Goal: Transaction & Acquisition: Purchase product/service

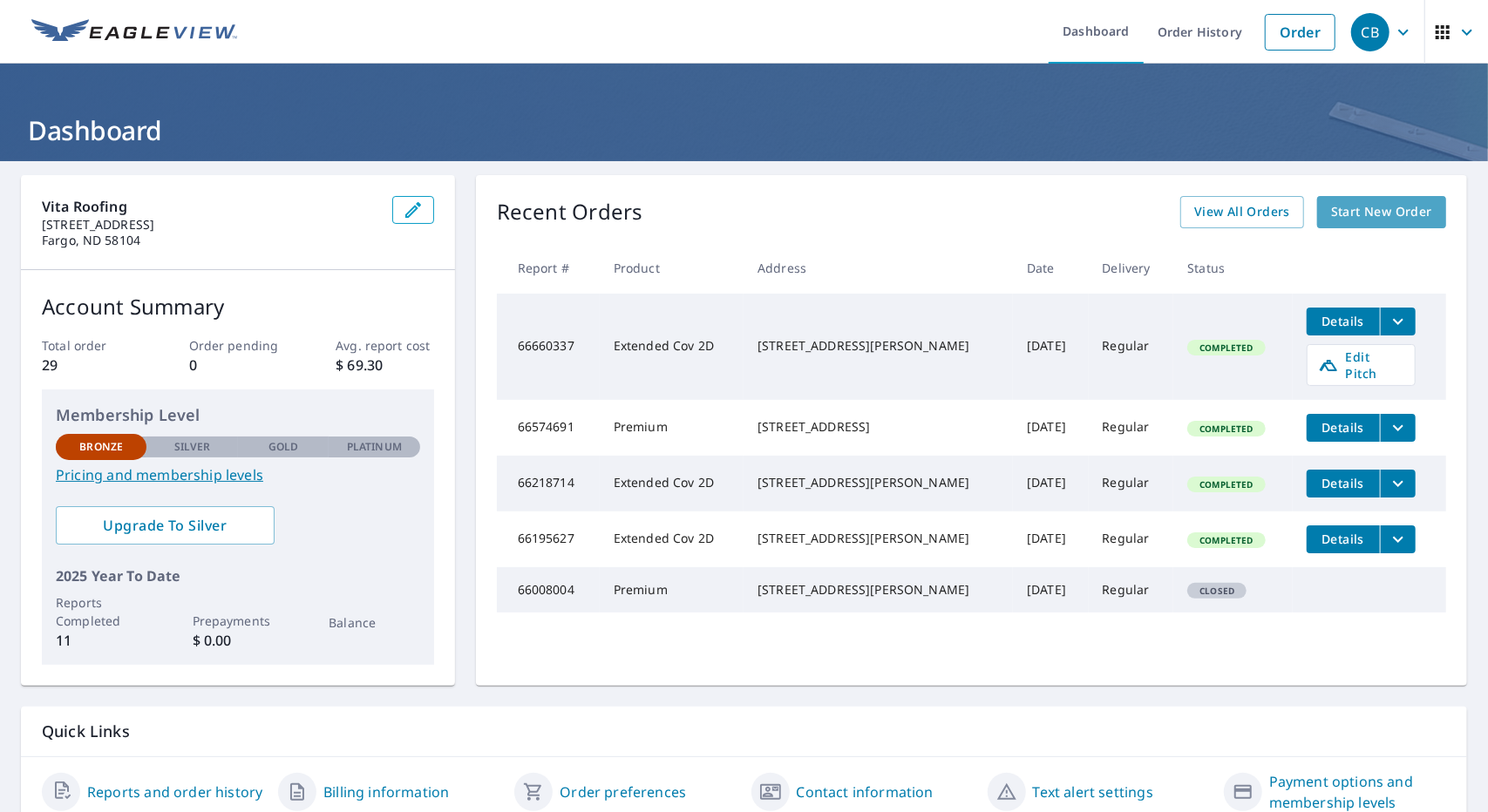
click at [1371, 210] on span "Start New Order" at bounding box center [1381, 212] width 101 height 21
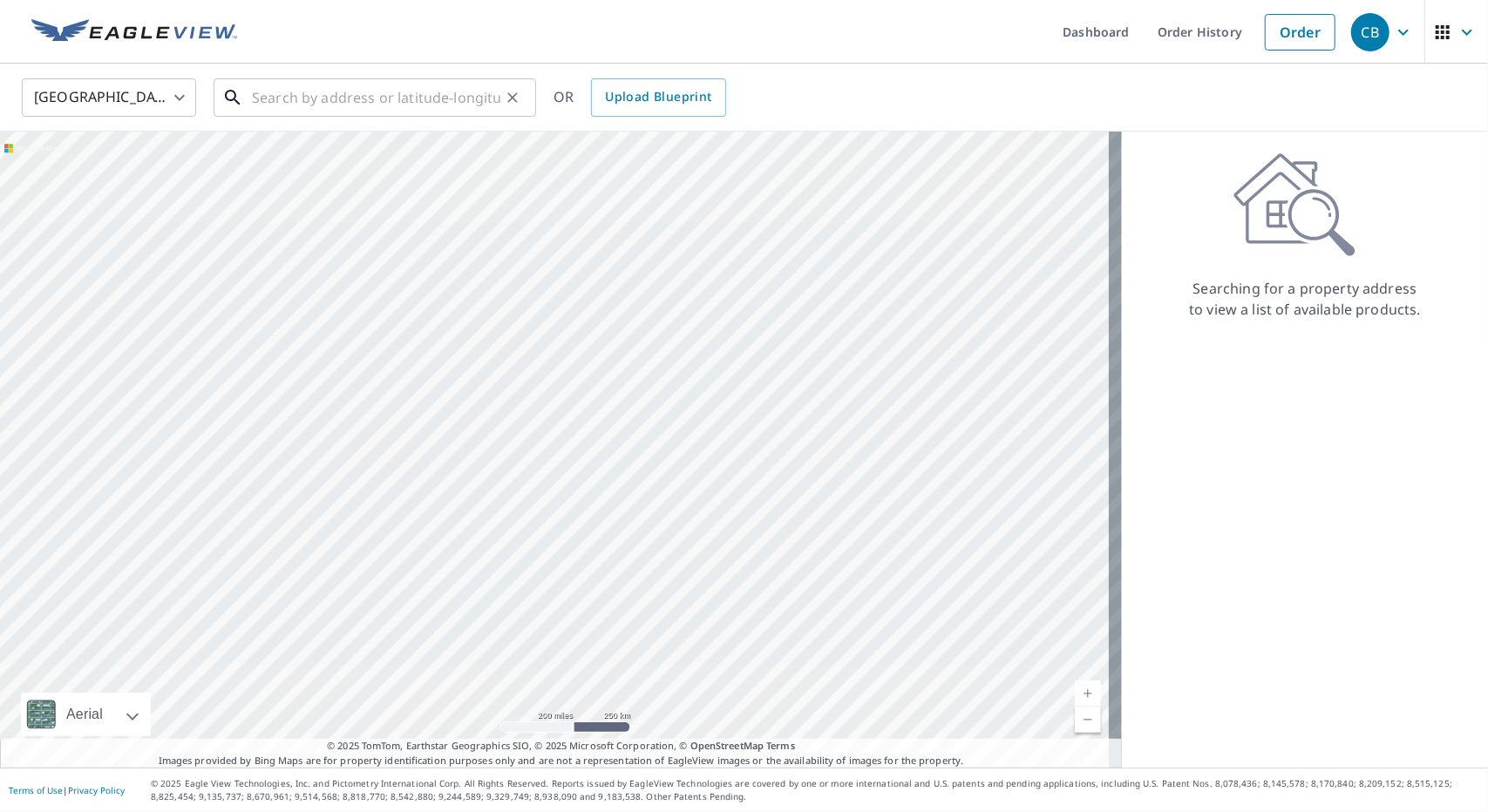
click at [280, 102] on input "text" at bounding box center [375, 97] width 248 height 49
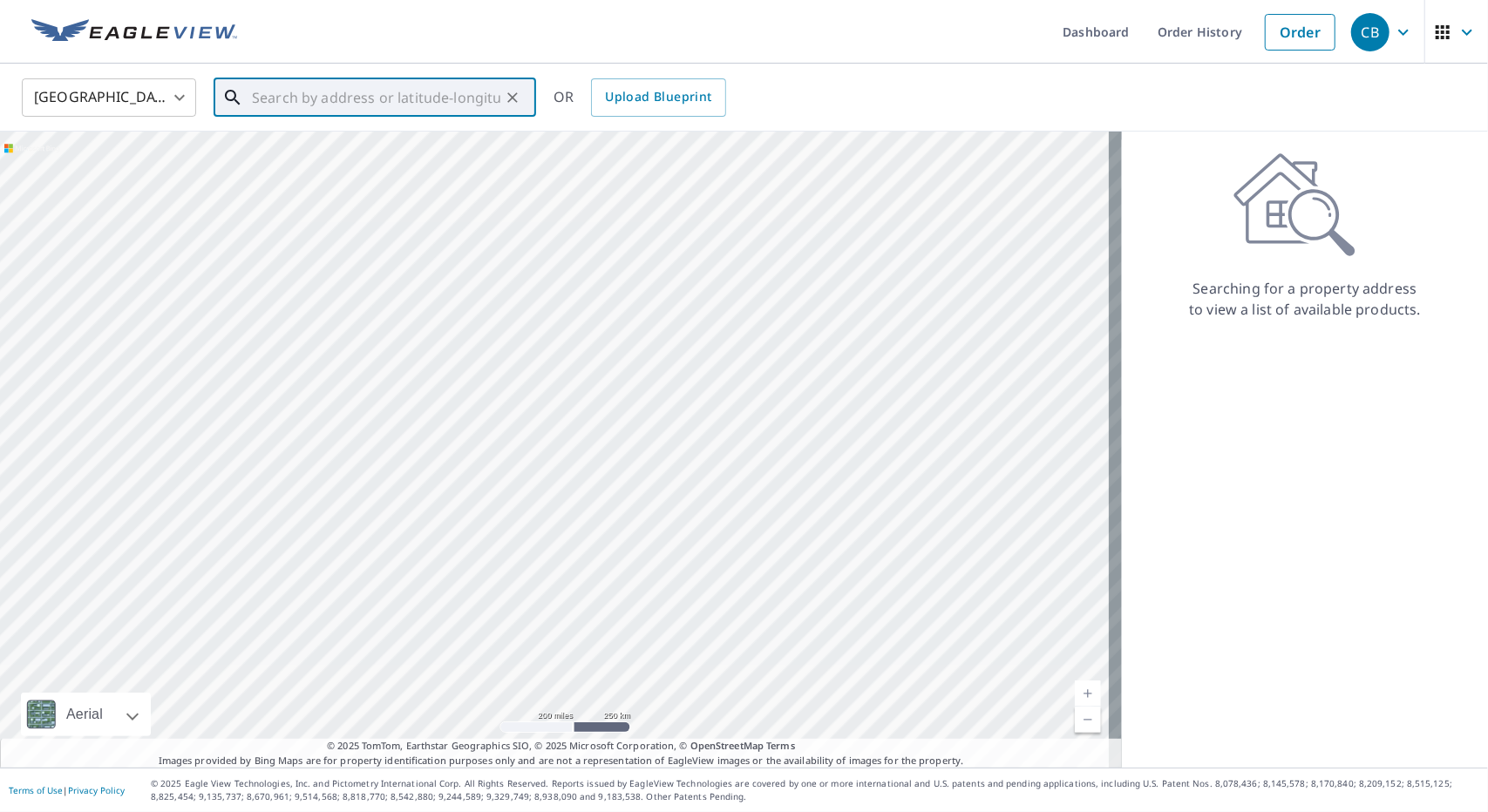
paste input "[STREET_ADDRESS][PERSON_NAME][US_STATE]"
click at [307, 166] on p "Bemidji, MN 56601" at bounding box center [385, 167] width 274 height 18
type input "[STREET_ADDRESS][PERSON_NAME]"
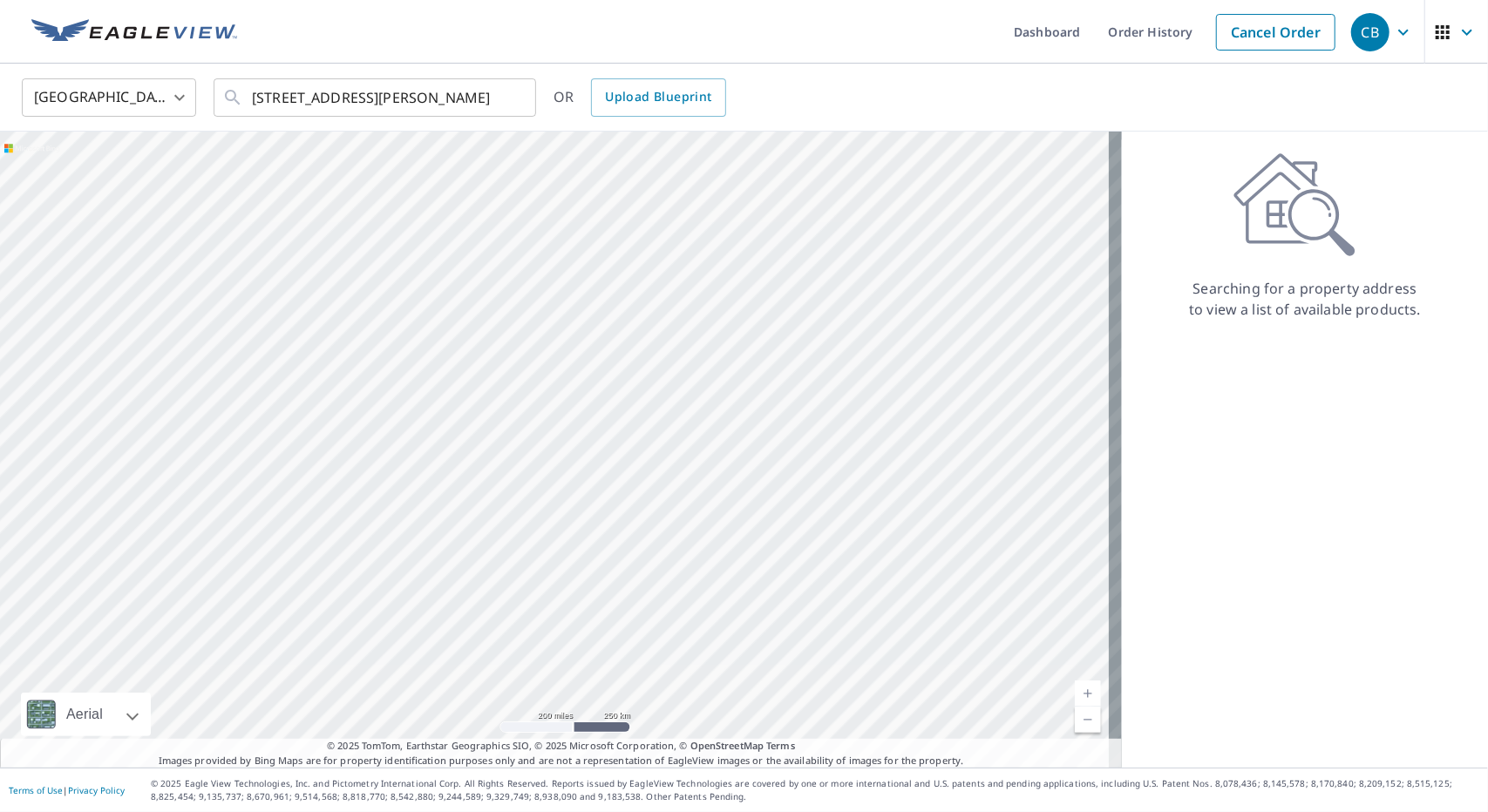
scroll to position [0, 0]
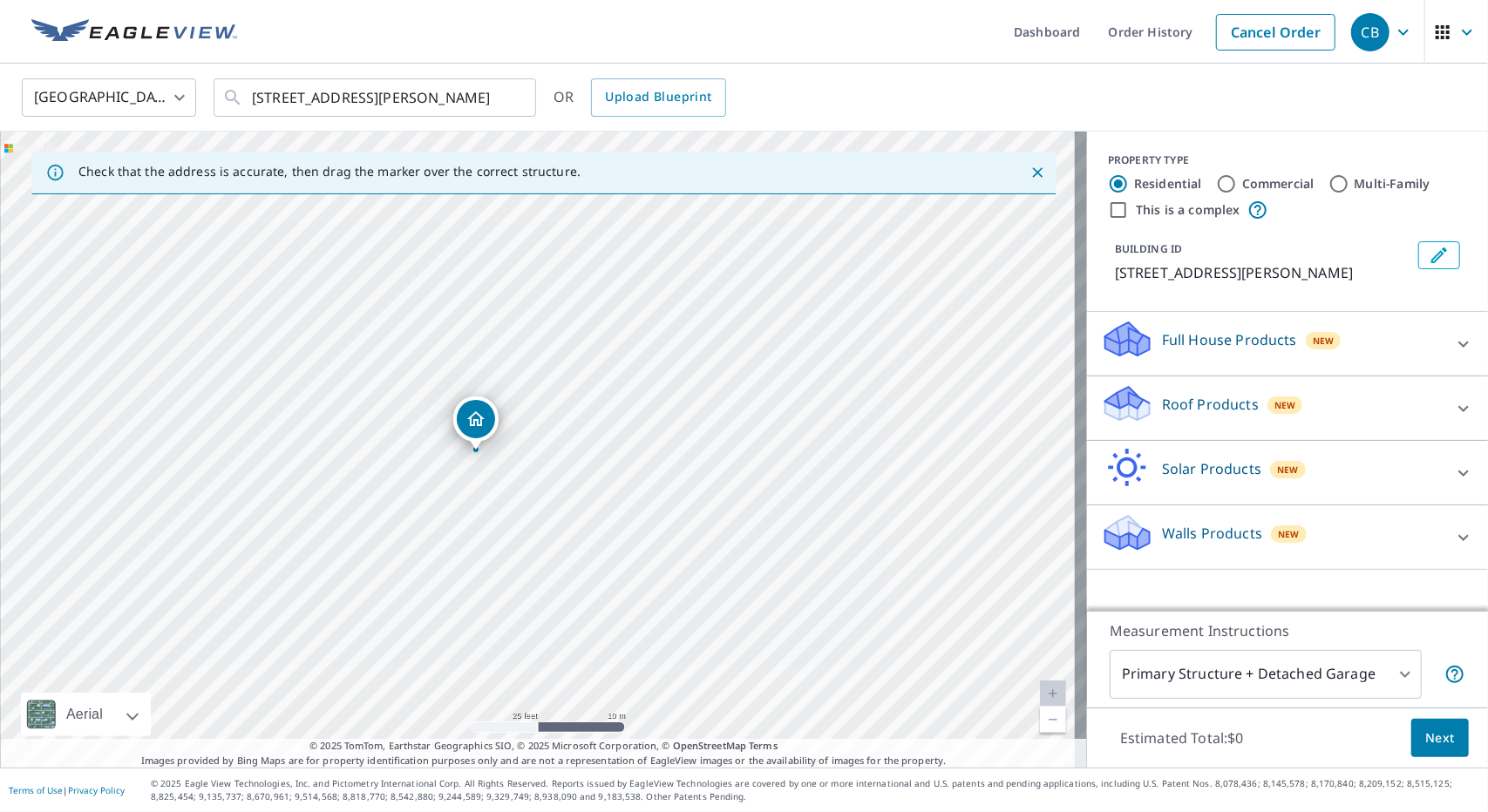
drag, startPoint x: 430, startPoint y: 415, endPoint x: 695, endPoint y: 588, distance: 316.5
click at [695, 588] on div "[STREET_ADDRESS][PERSON_NAME]" at bounding box center [543, 449] width 1087 height 636
click at [1190, 406] on p "Roof Products" at bounding box center [1210, 405] width 97 height 21
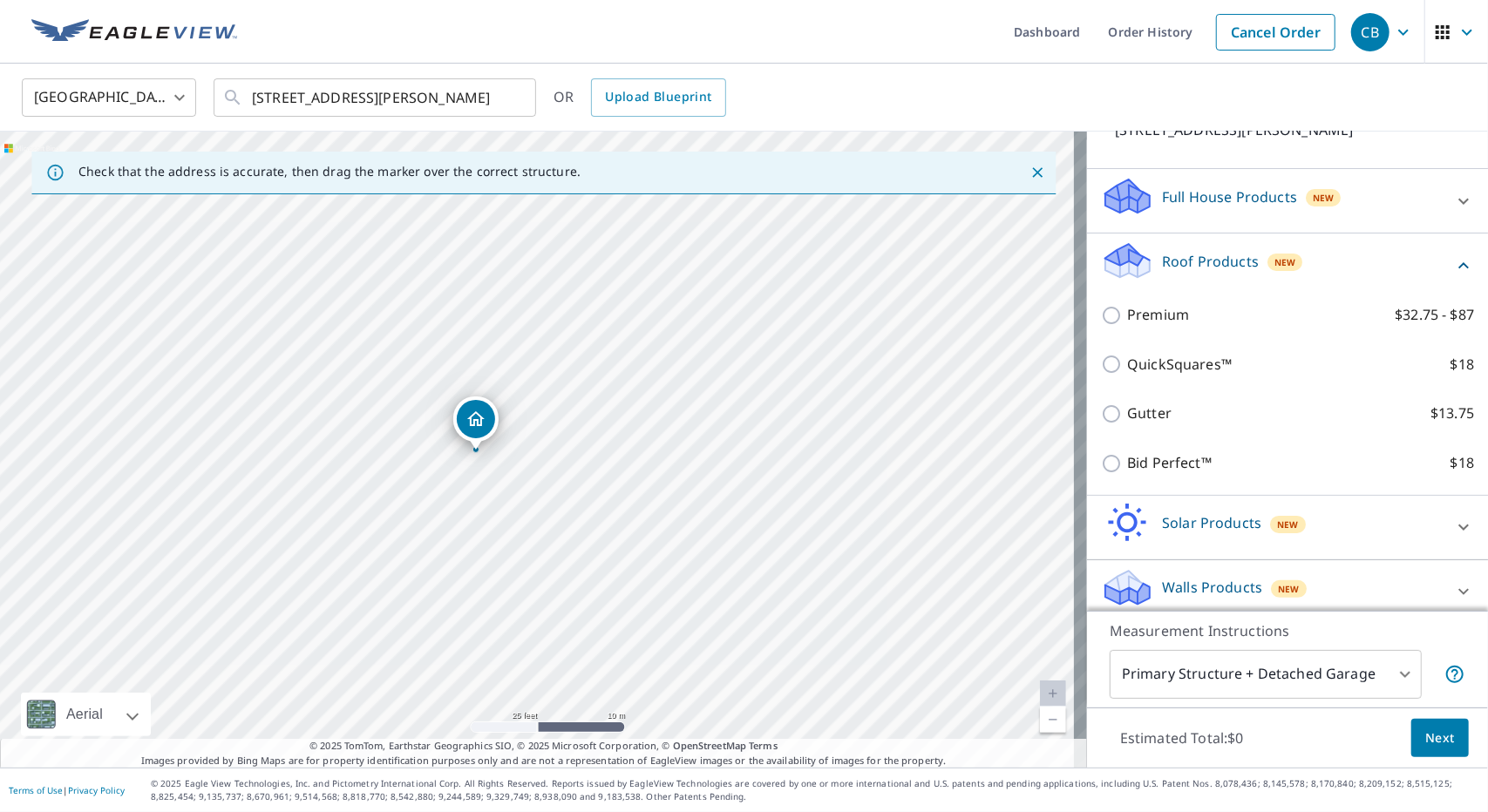
scroll to position [155, 0]
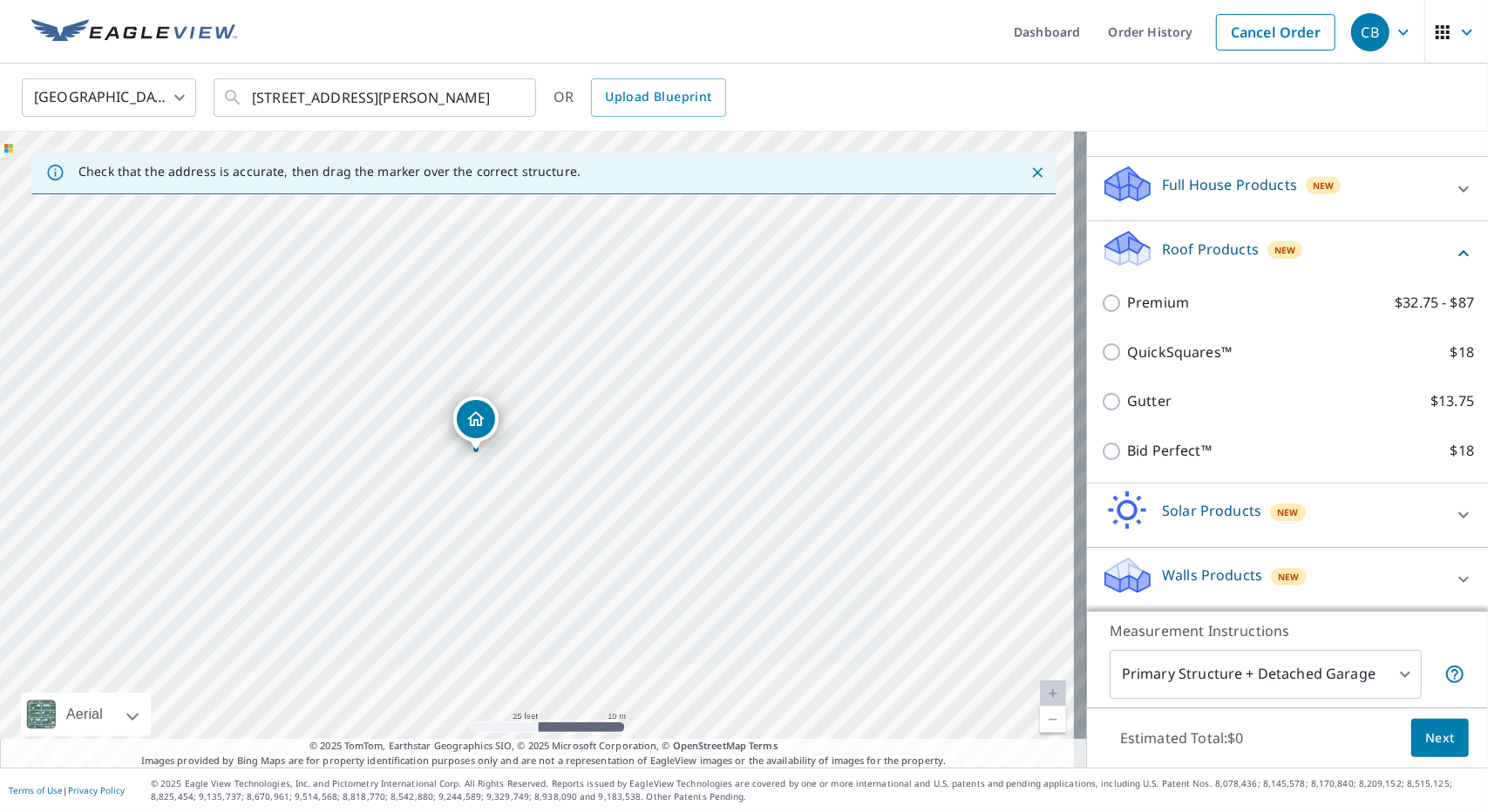
click at [1443, 523] on div at bounding box center [1463, 515] width 42 height 42
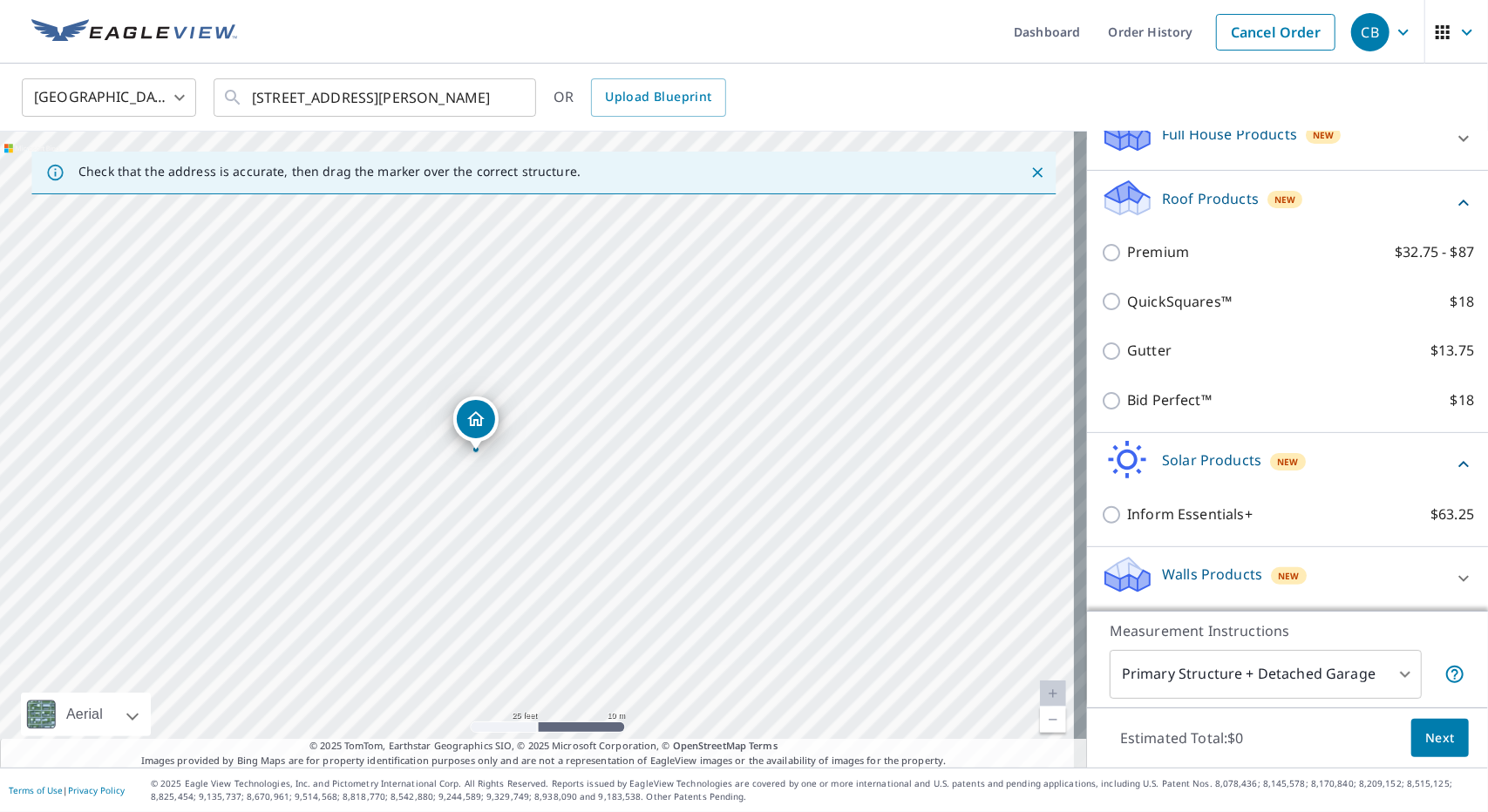
scroll to position [0, 0]
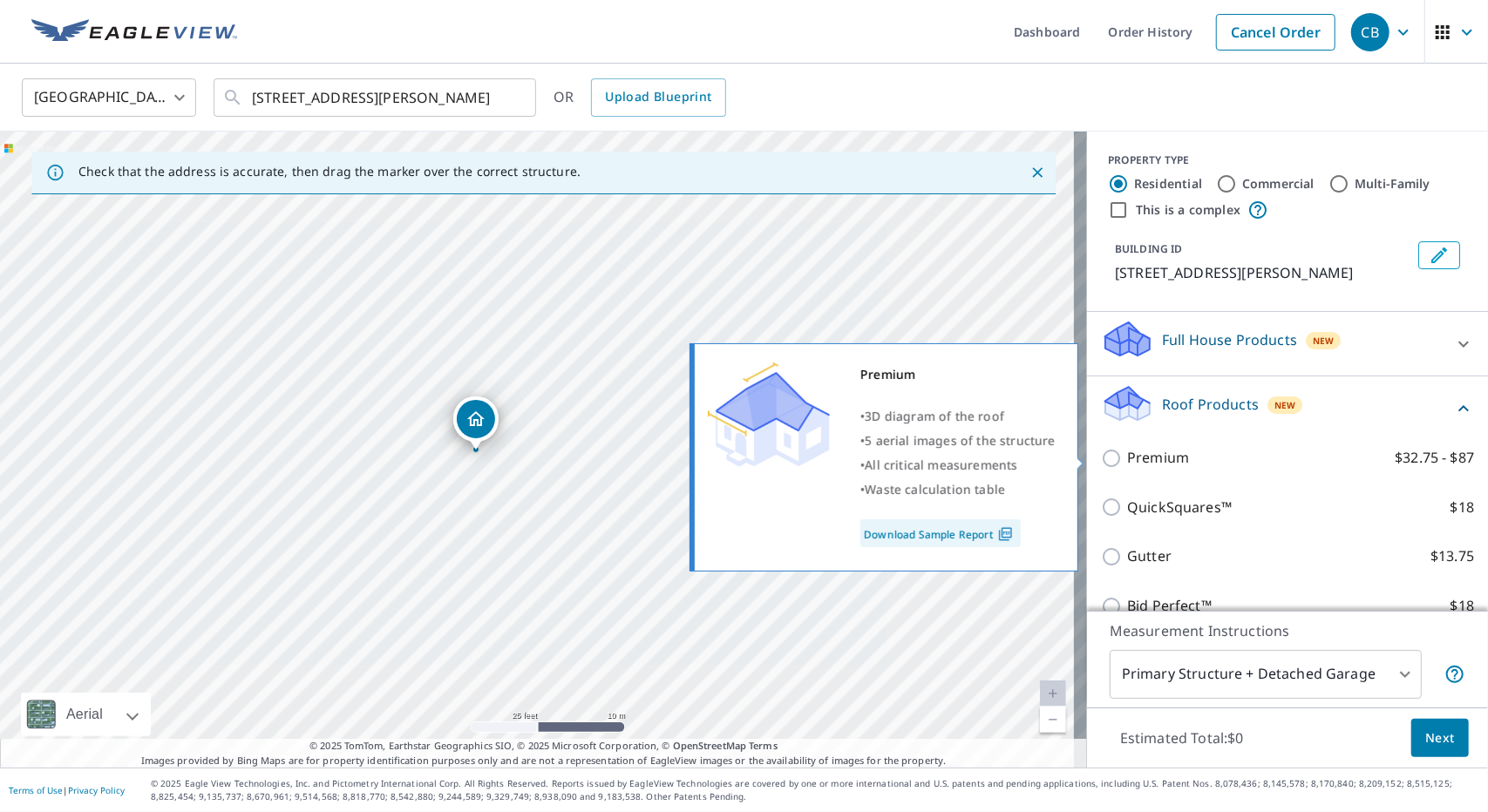
click at [1101, 450] on input "Premium $32.75 - $87" at bounding box center [1114, 459] width 26 height 21
checkbox input "true"
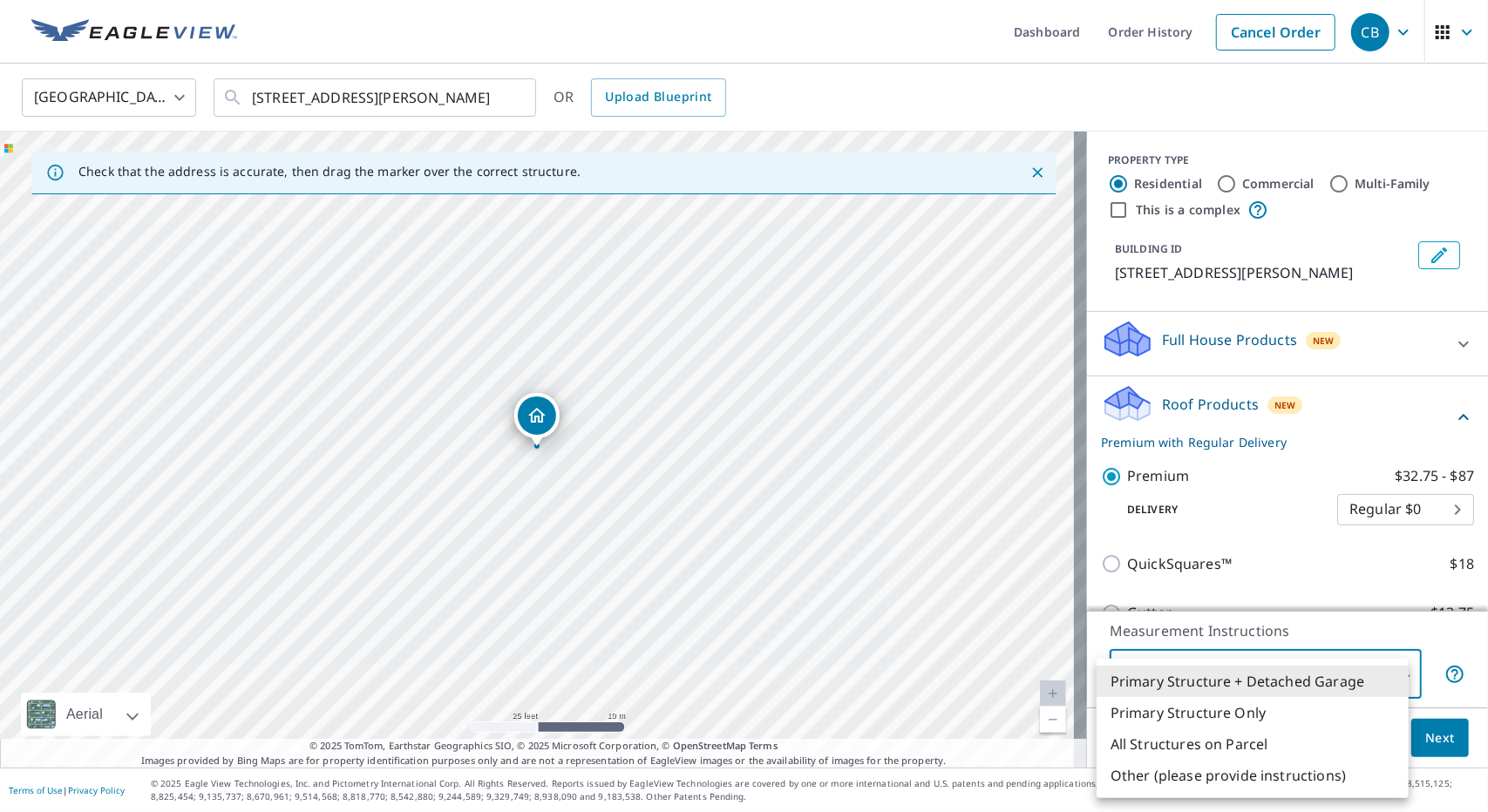
click at [1396, 680] on body "CB CB Dashboard Order History Cancel Order CB [GEOGRAPHIC_DATA] [GEOGRAPHIC_DAT…" at bounding box center [744, 406] width 1488 height 812
click at [1285, 717] on li "Primary Structure Only" at bounding box center [1252, 712] width 312 height 31
type input "2"
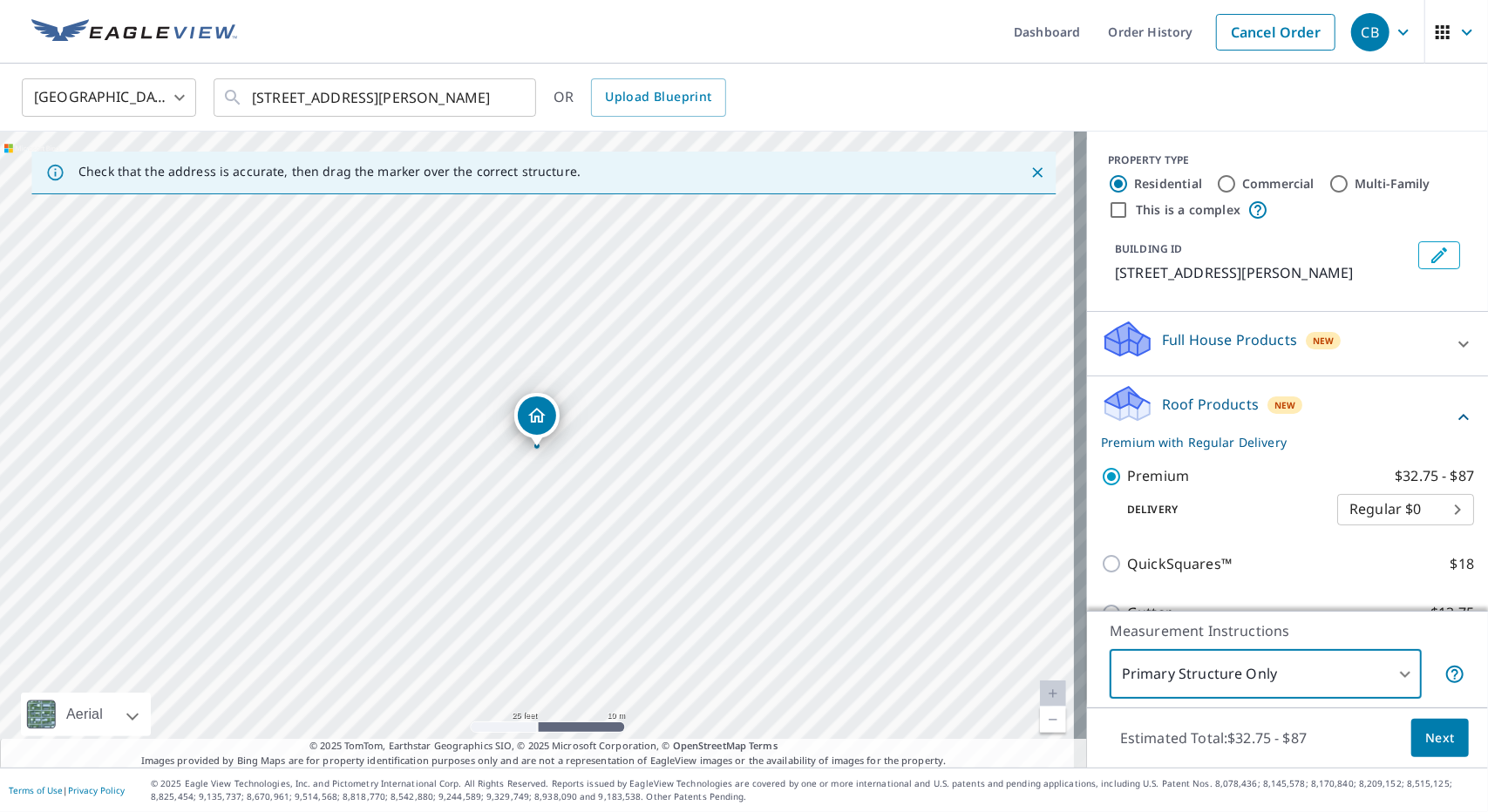
click at [1425, 740] on span "Next" at bounding box center [1439, 738] width 29 height 21
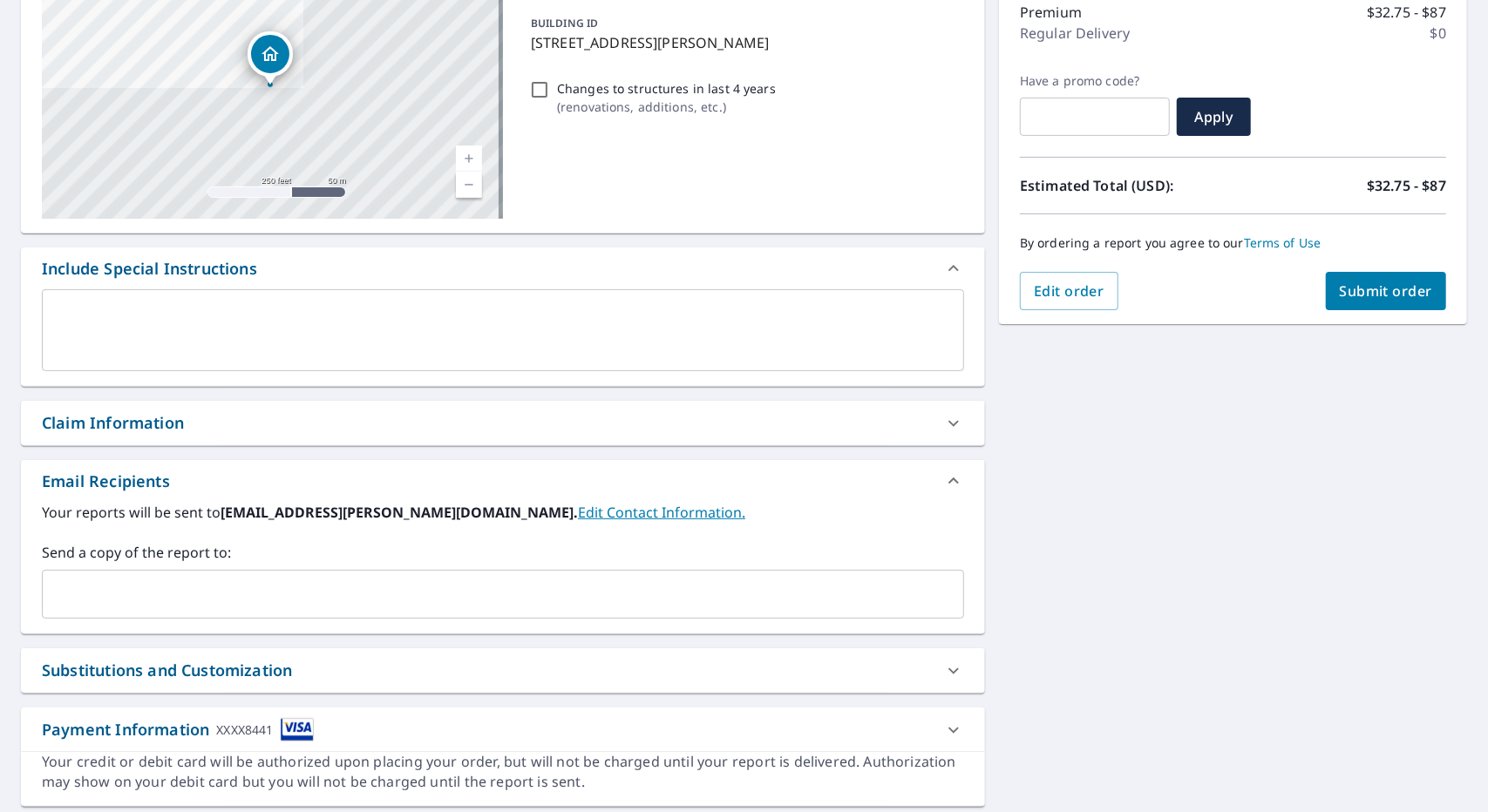
scroll to position [283, 0]
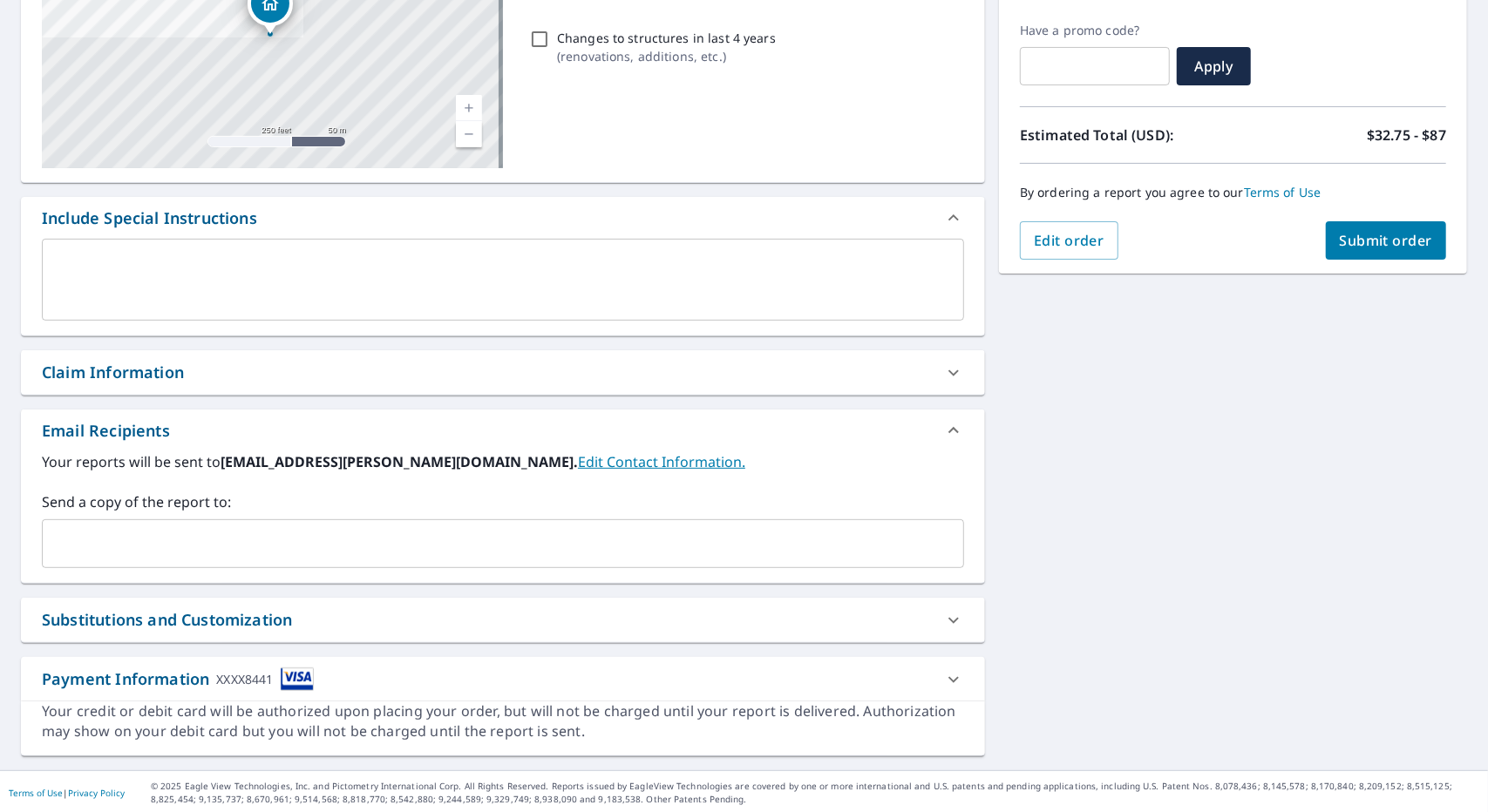
click at [889, 627] on div "Substitutions and Customization" at bounding box center [487, 620] width 891 height 23
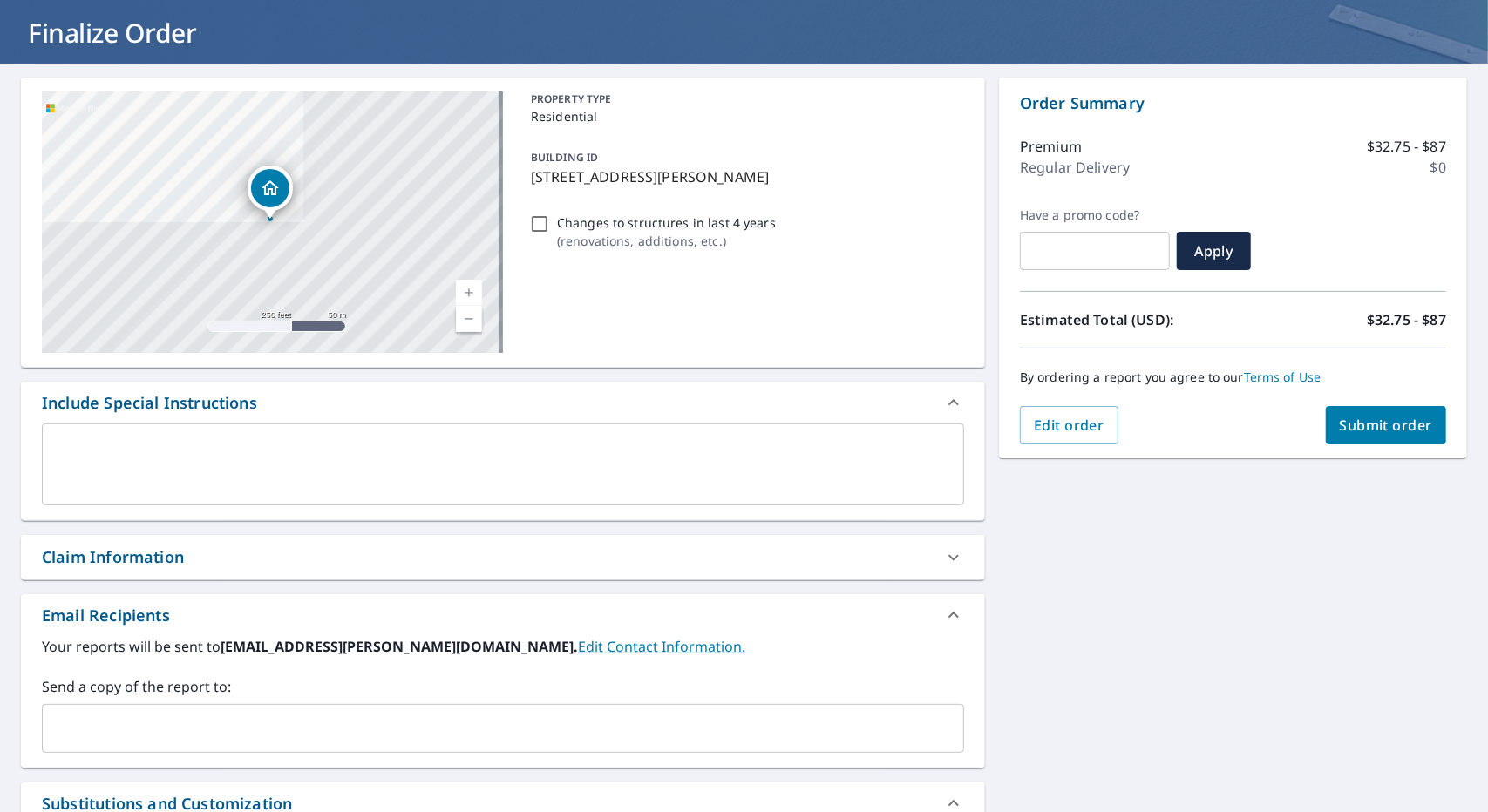
scroll to position [97, 0]
drag, startPoint x: 1097, startPoint y: 582, endPoint x: 858, endPoint y: 550, distance: 241.1
click at [858, 550] on div "[STREET_ADDRESS][PERSON_NAME] Aerial Road A standard road map Aerial A detailed…" at bounding box center [744, 776] width 1488 height 1424
click at [858, 550] on div "Claim Information" at bounding box center [487, 558] width 891 height 23
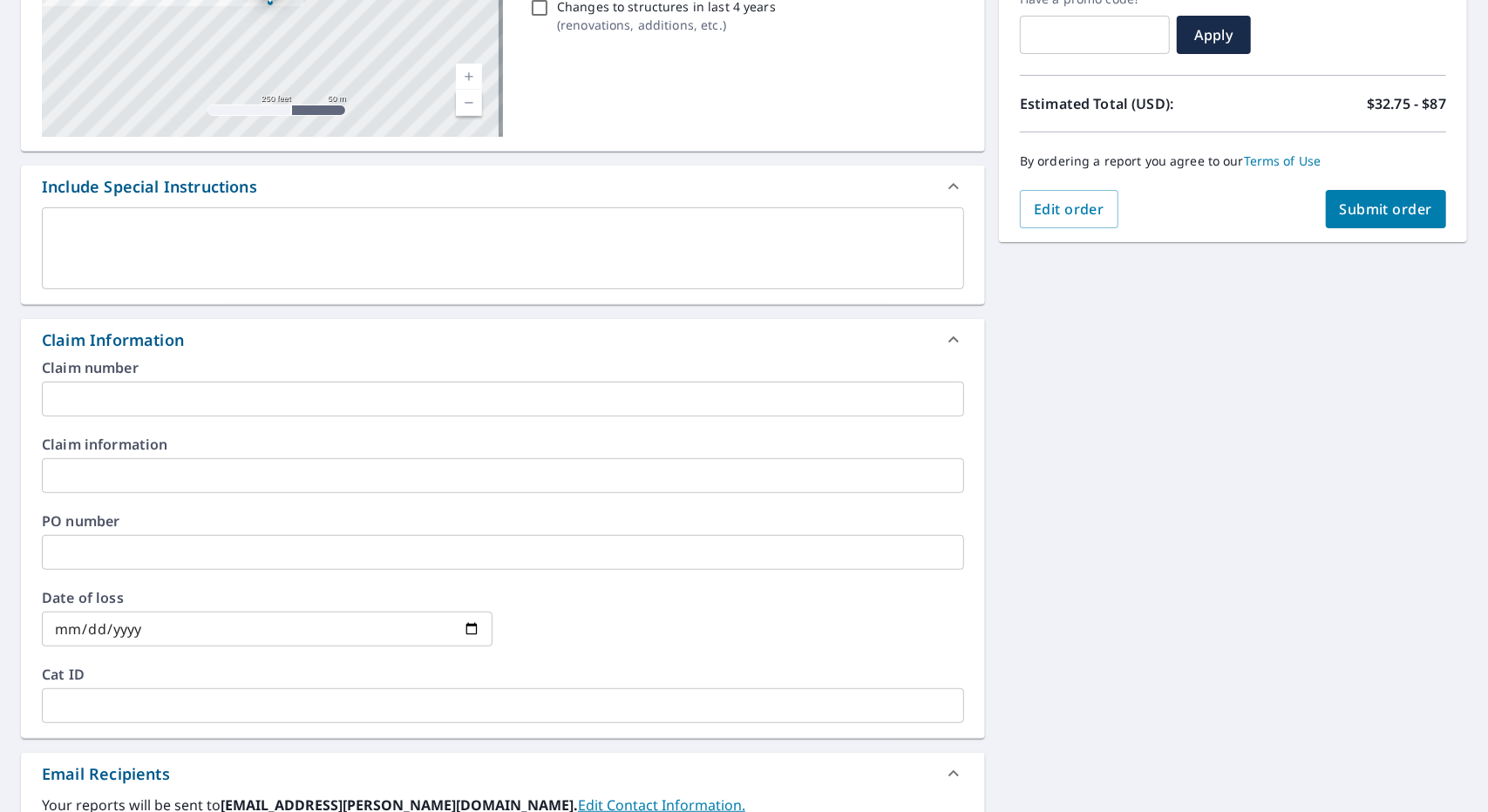
scroll to position [196, 0]
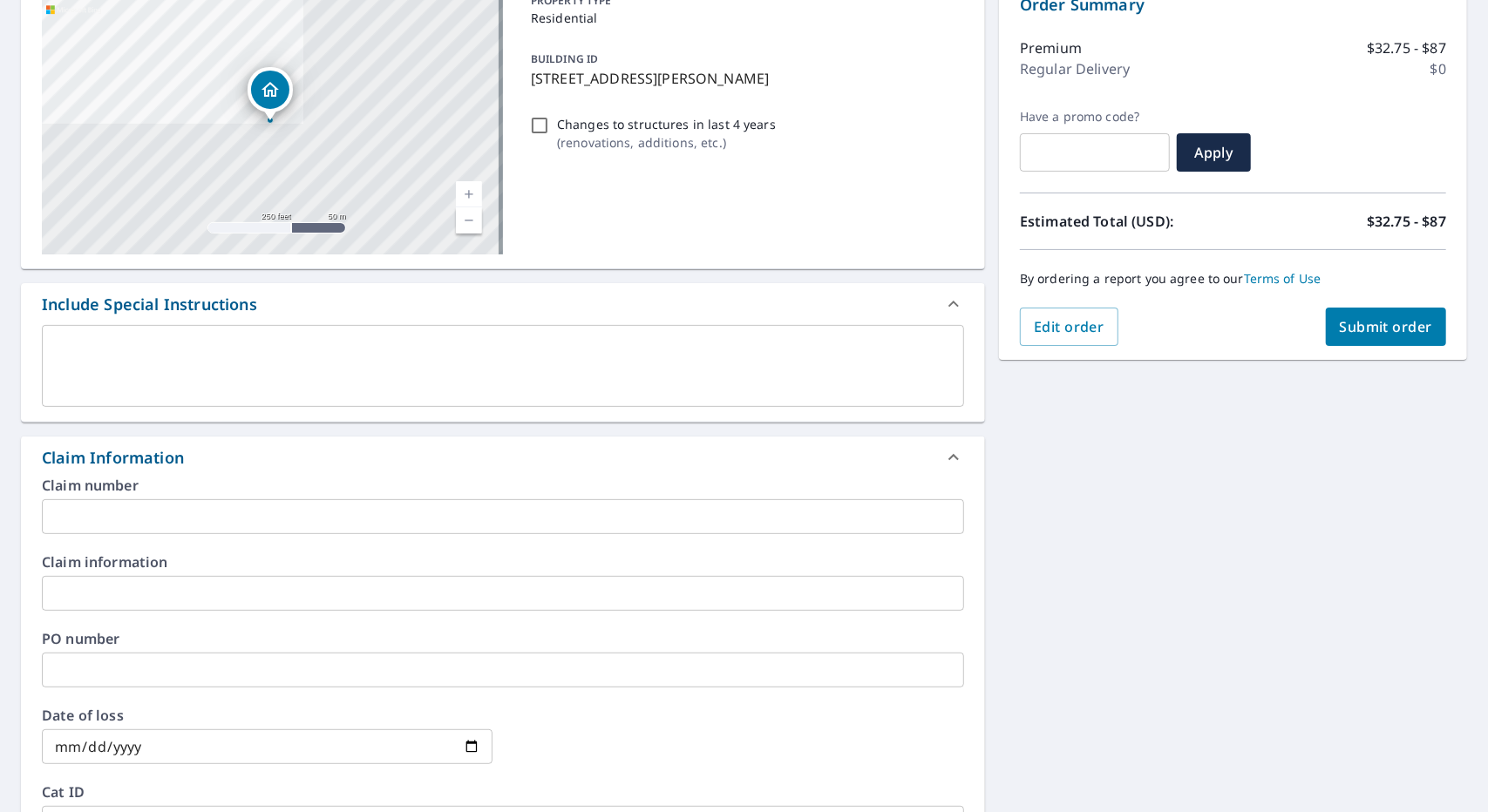
click at [950, 446] on div at bounding box center [953, 457] width 42 height 42
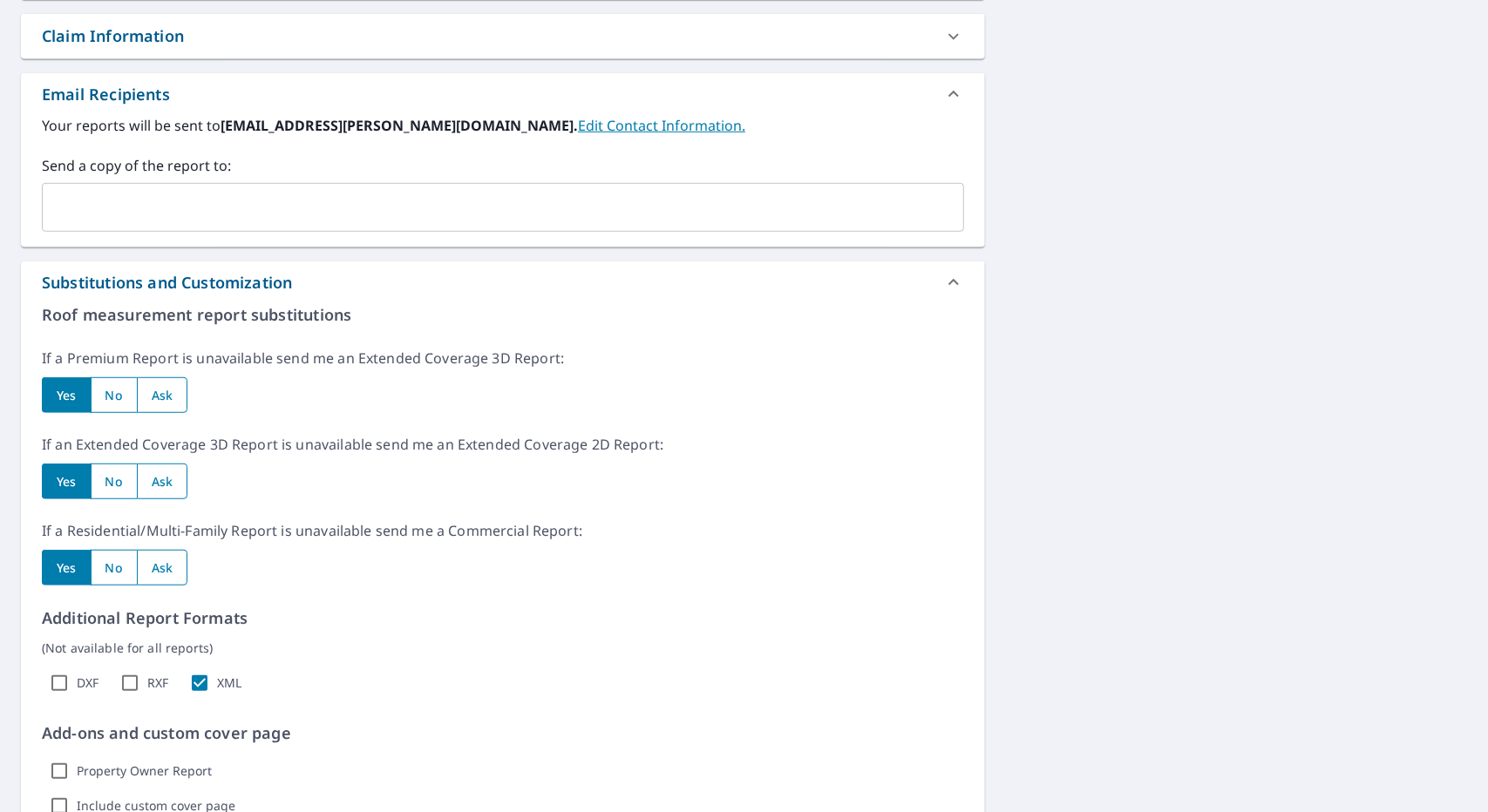
scroll to position [614, 0]
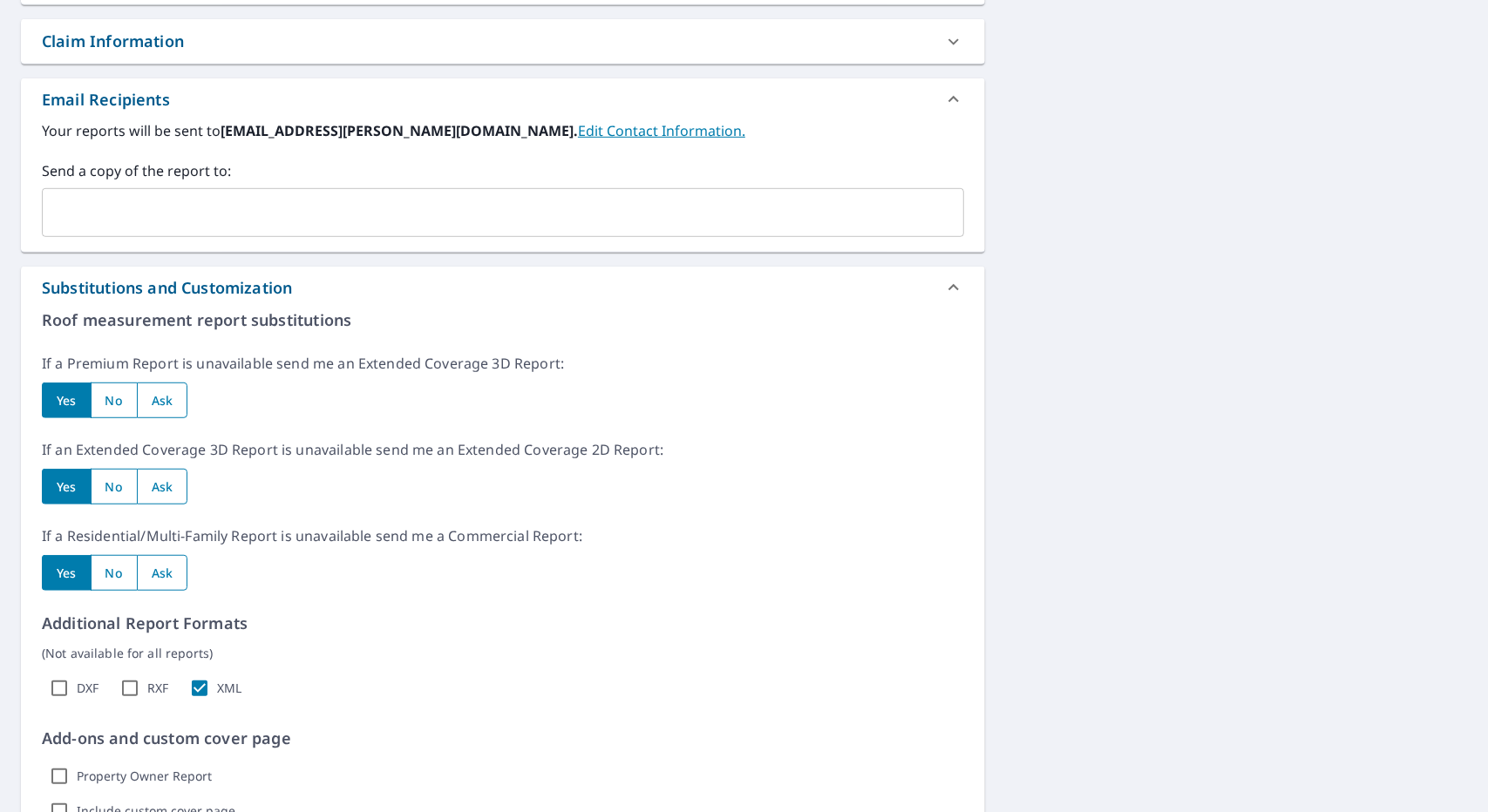
click at [913, 297] on div "Substitutions and Customization" at bounding box center [487, 288] width 891 height 23
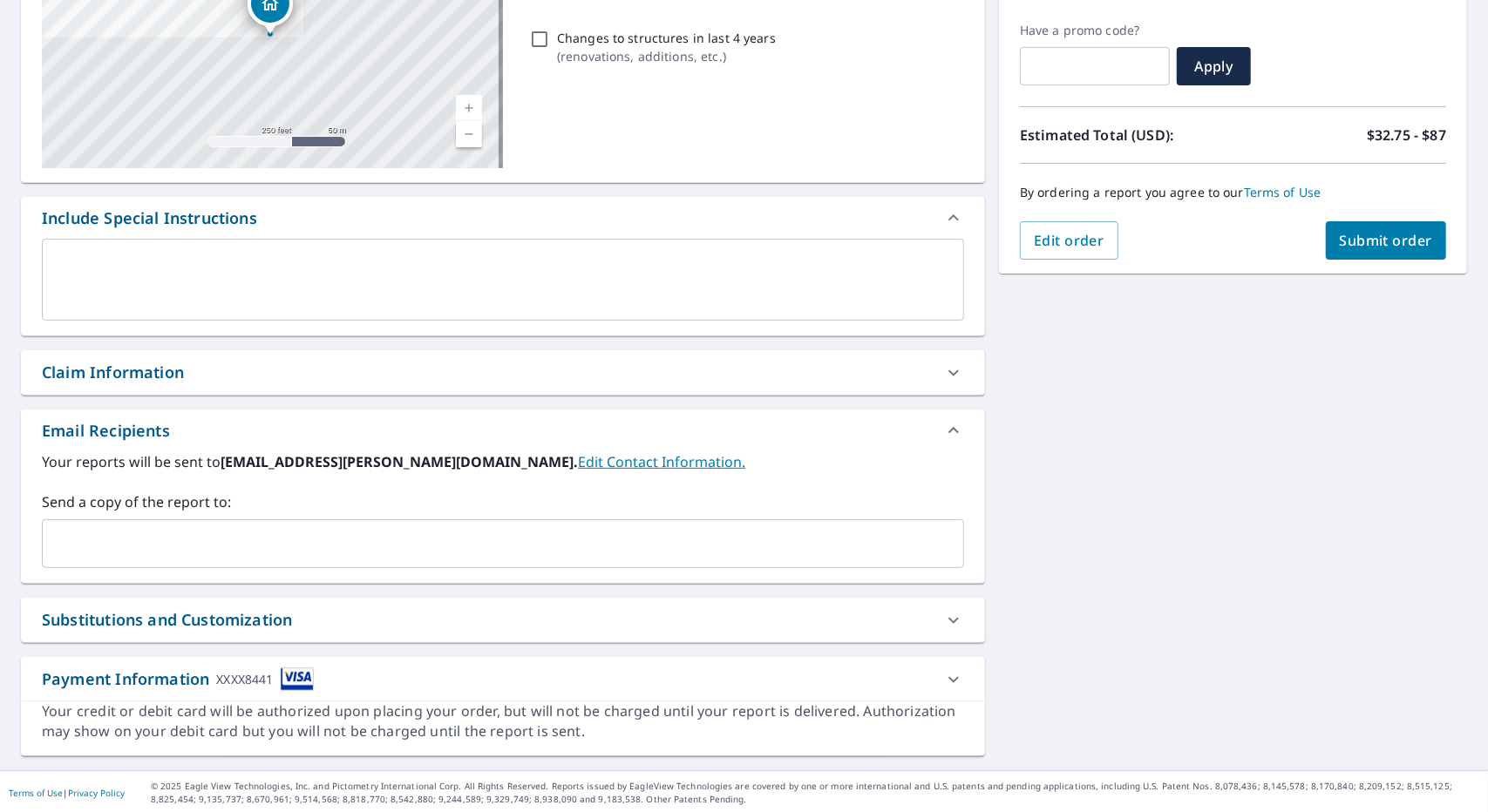
scroll to position [0, 0]
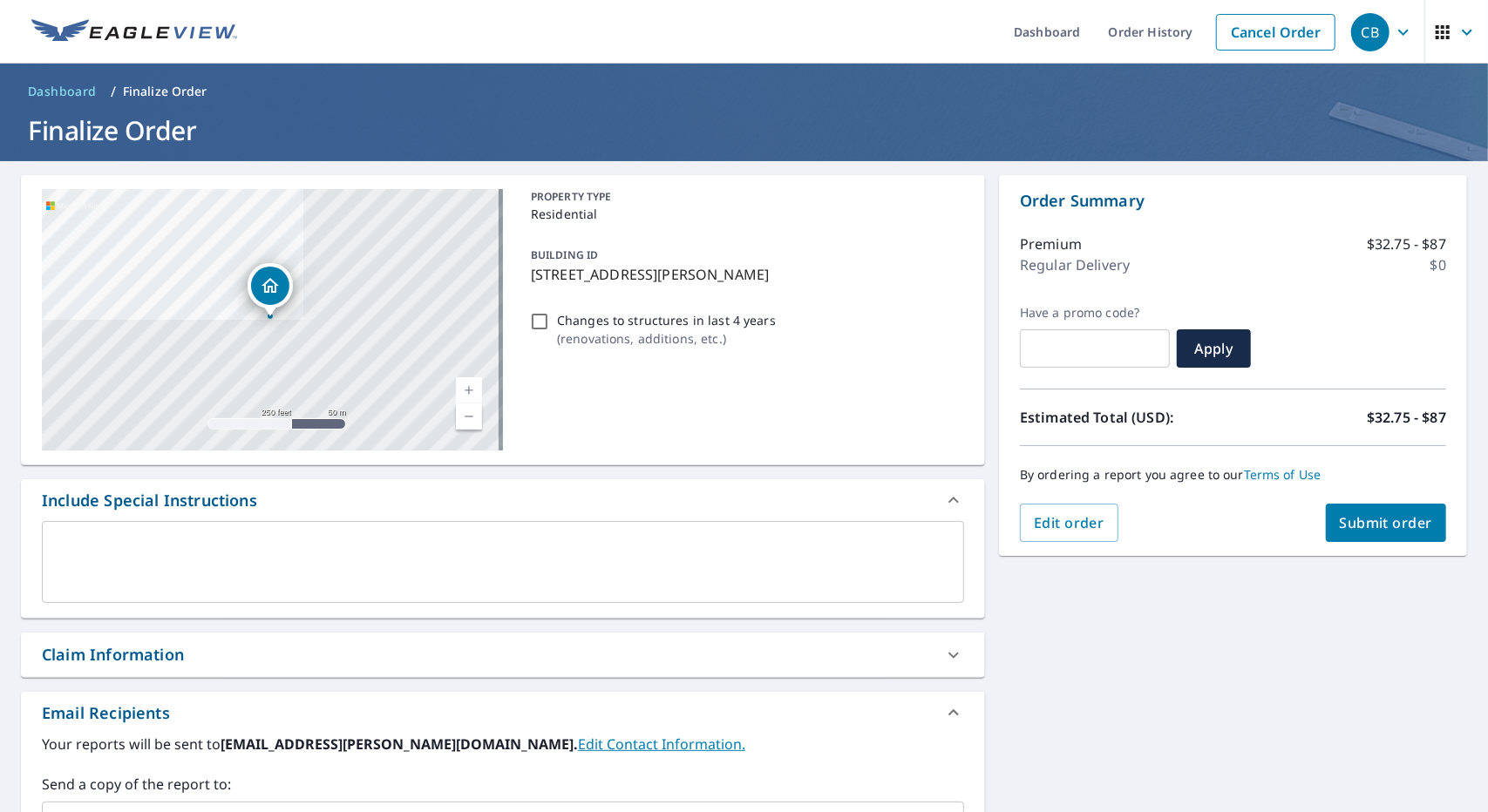
click at [1389, 519] on span "Submit order" at bounding box center [1386, 523] width 93 height 20
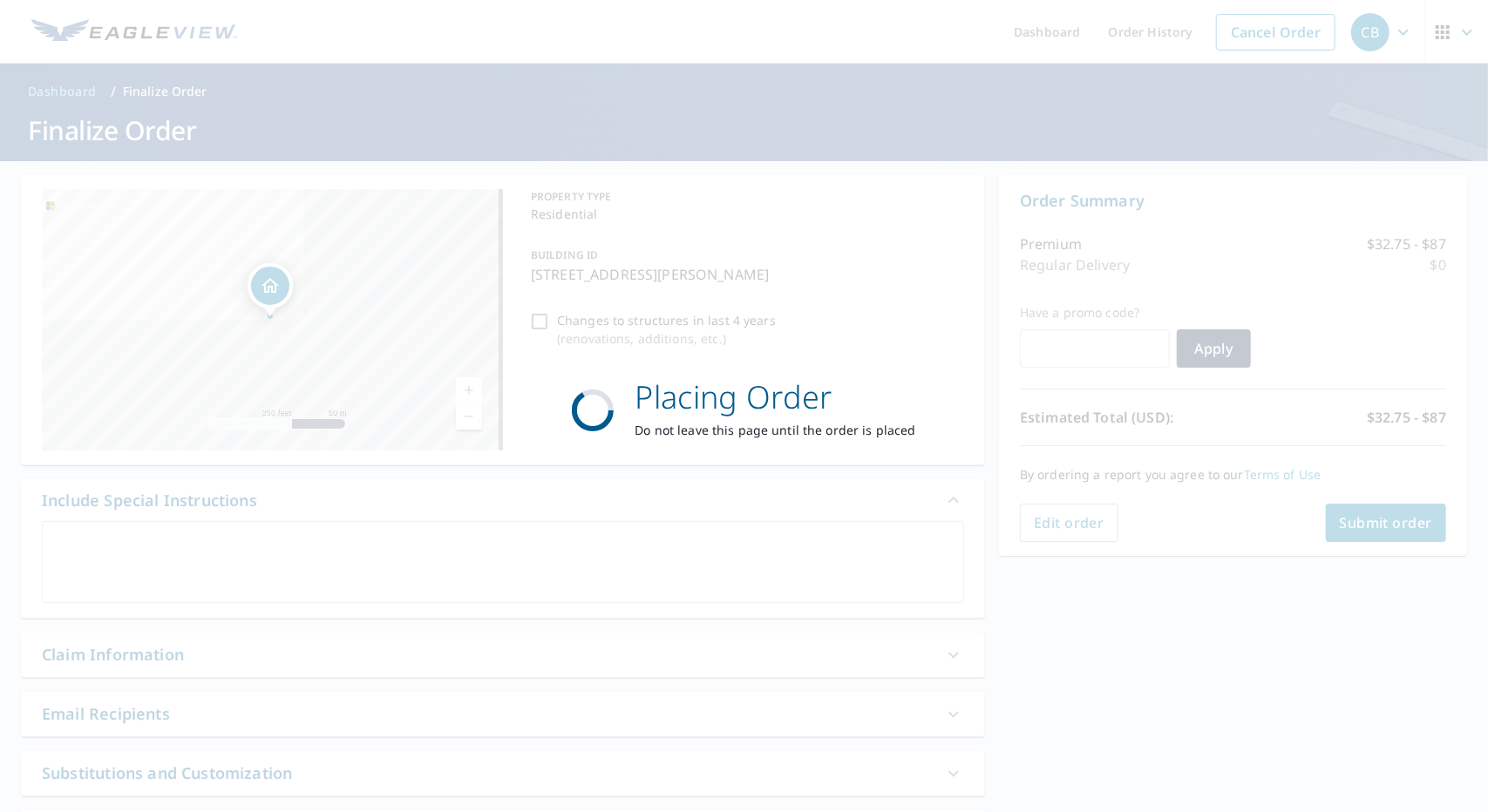
click at [1389, 519] on div "Placing Order Do not leave this page until the order is placed" at bounding box center [744, 406] width 1488 height 812
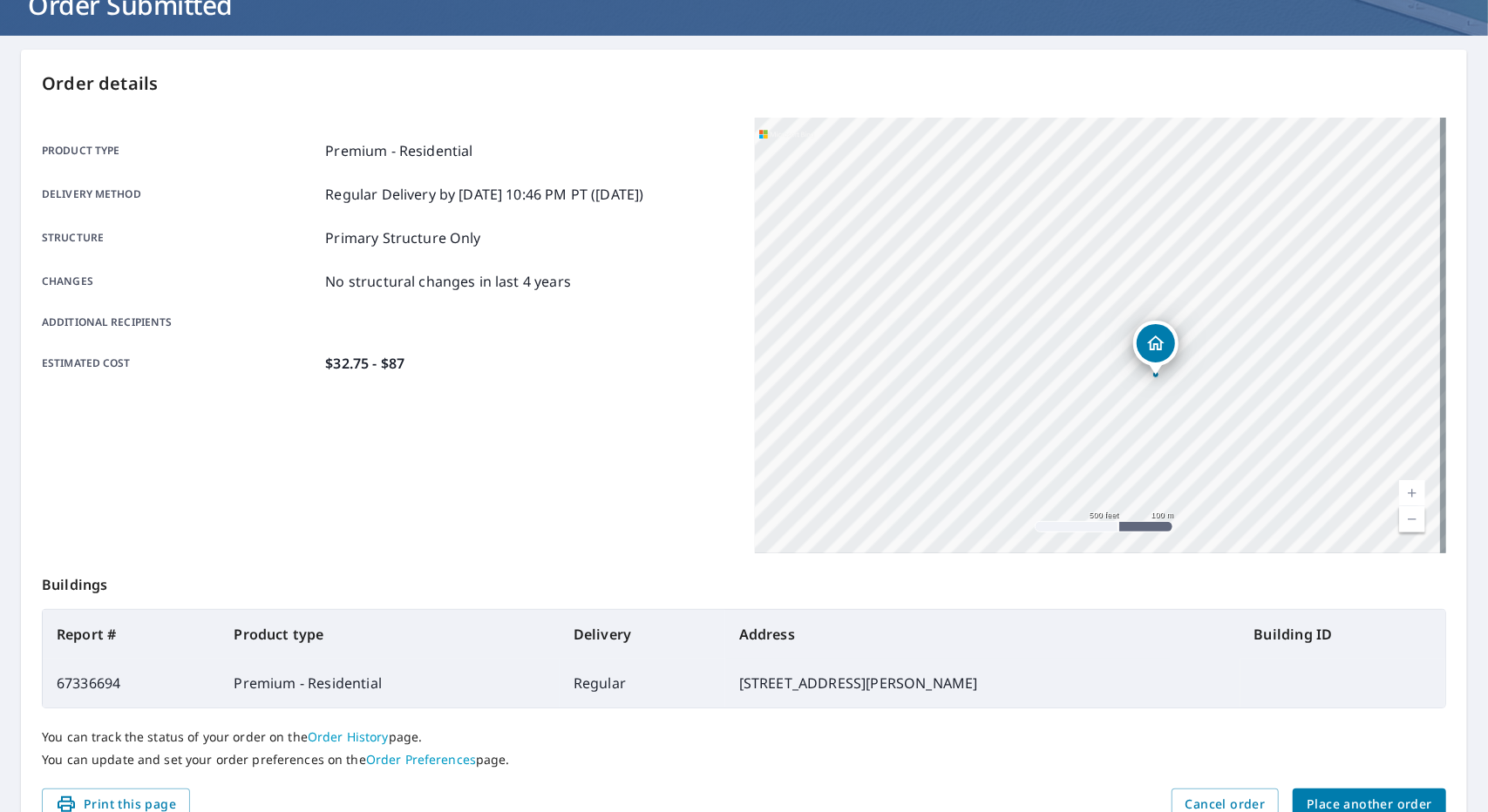
scroll to position [212, 0]
